Goal: Information Seeking & Learning: Check status

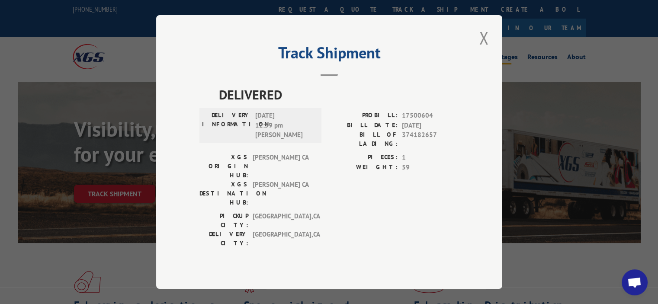
click at [487, 41] on button "Close modal" at bounding box center [484, 38] width 15 height 24
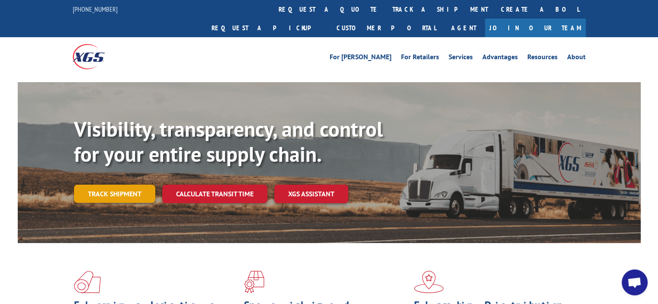
click at [146, 185] on link "Track shipment" at bounding box center [114, 194] width 81 height 18
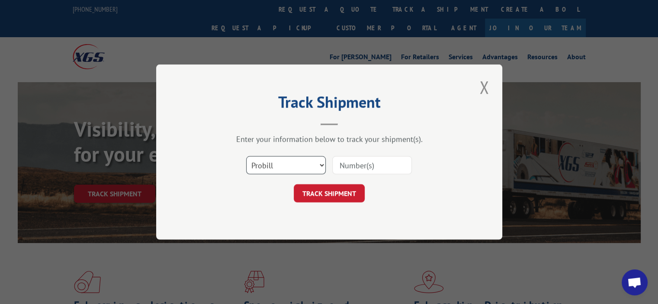
drag, startPoint x: 261, startPoint y: 168, endPoint x: 262, endPoint y: 173, distance: 5.1
click at [261, 169] on select "Select category... Probill BOL PO" at bounding box center [286, 165] width 80 height 18
select select "bol"
click at [246, 156] on select "Select category... Probill BOL PO" at bounding box center [286, 165] width 80 height 18
click at [356, 166] on input at bounding box center [372, 165] width 80 height 18
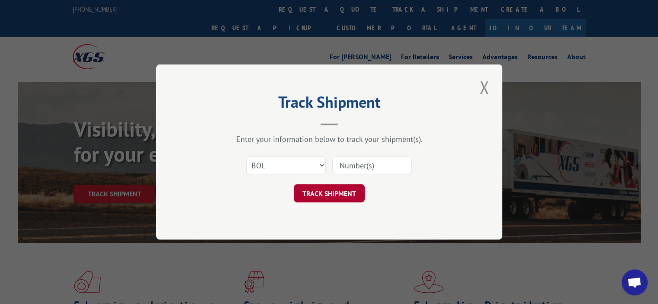
paste input "00423690000486536"
type input "00423690000486536"
click at [333, 194] on button "TRACK SHIPMENT" at bounding box center [329, 193] width 71 height 18
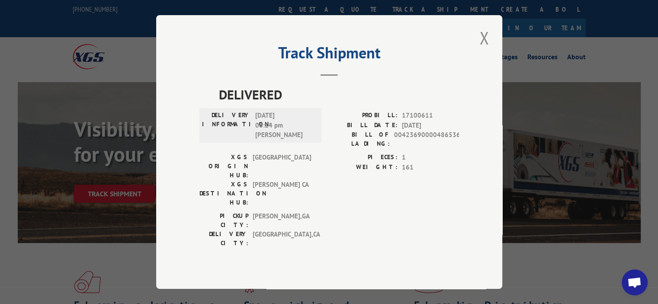
click at [218, 225] on div "DELIVERED DELIVERY INFORMATION: [DATE] 06:14 pm [PERSON_NAME]: 17100611 BILL DA…" at bounding box center [329, 180] width 260 height 191
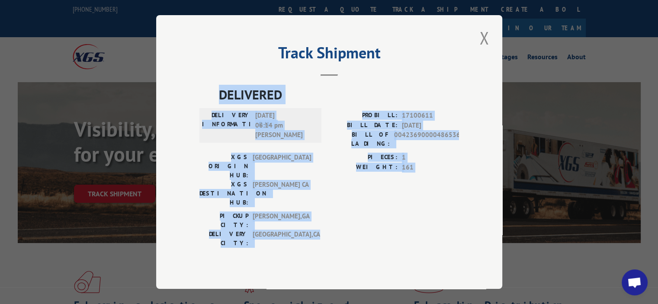
drag, startPoint x: 331, startPoint y: 209, endPoint x: 209, endPoint y: 99, distance: 164.5
click at [209, 99] on div "DELIVERED DELIVERY INFORMATION: [DATE] 06:14 pm [PERSON_NAME]: 17100611 BILL DA…" at bounding box center [329, 168] width 260 height 167
copy div "DELIVERED DELIVERY INFORMATION: [DATE] 06:14 pm [PERSON_NAME]: 17100611 BILL DA…"
click at [358, 131] on label "BILL DATE:" at bounding box center [363, 126] width 68 height 10
click at [432, 148] on span "00423690000486536" at bounding box center [426, 139] width 65 height 18
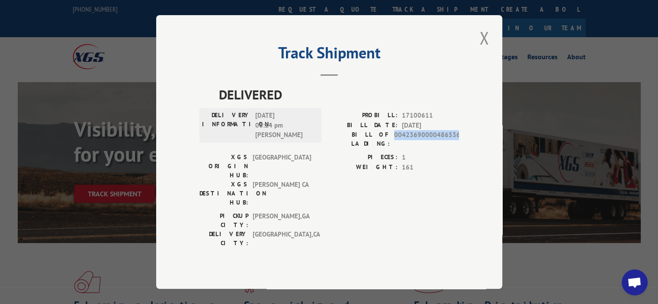
click at [432, 148] on span "00423690000486536" at bounding box center [426, 139] width 65 height 18
